Goal: Task Accomplishment & Management: Complete application form

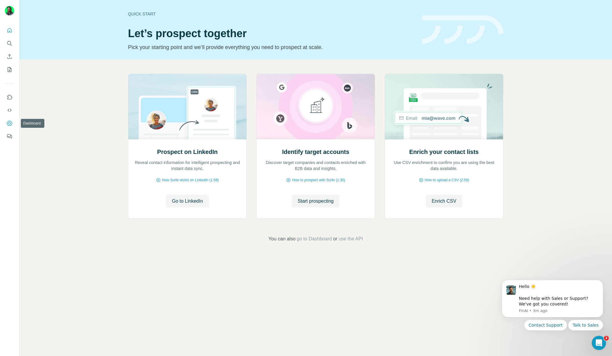
click at [5, 122] on button "Dashboard" at bounding box center [10, 123] width 10 height 11
